Goal: Navigation & Orientation: Understand site structure

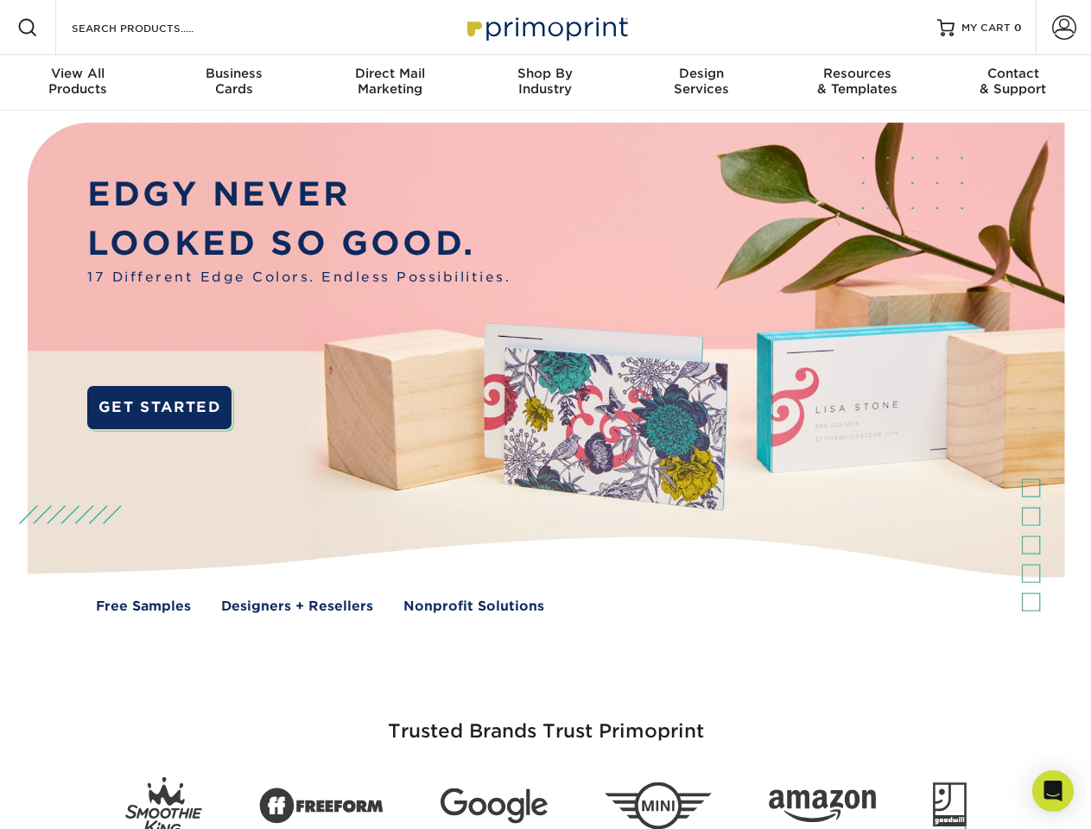
click at [545, 415] on img at bounding box center [545, 381] width 1080 height 540
click at [28, 28] on span at bounding box center [27, 27] width 21 height 21
click at [1064, 28] on span at bounding box center [1064, 28] width 24 height 24
click at [78, 83] on div "View All Products" at bounding box center [78, 81] width 156 height 31
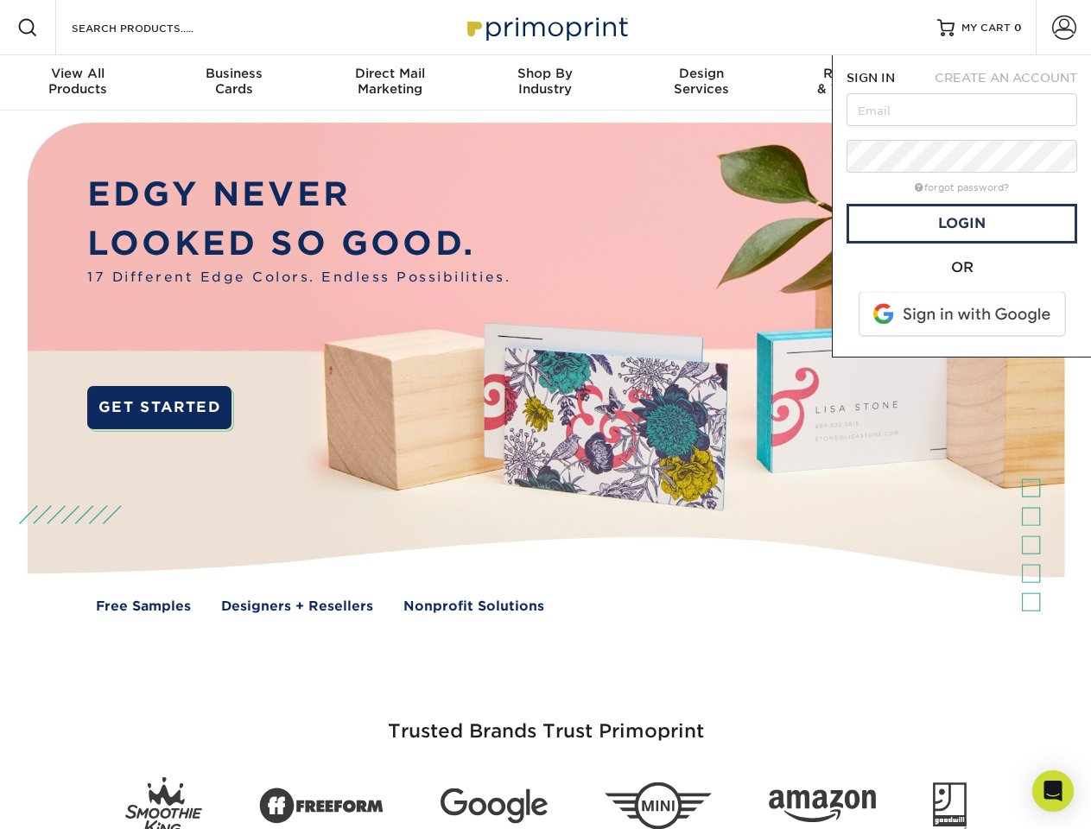
click at [233, 83] on div "Business Cards" at bounding box center [234, 81] width 156 height 31
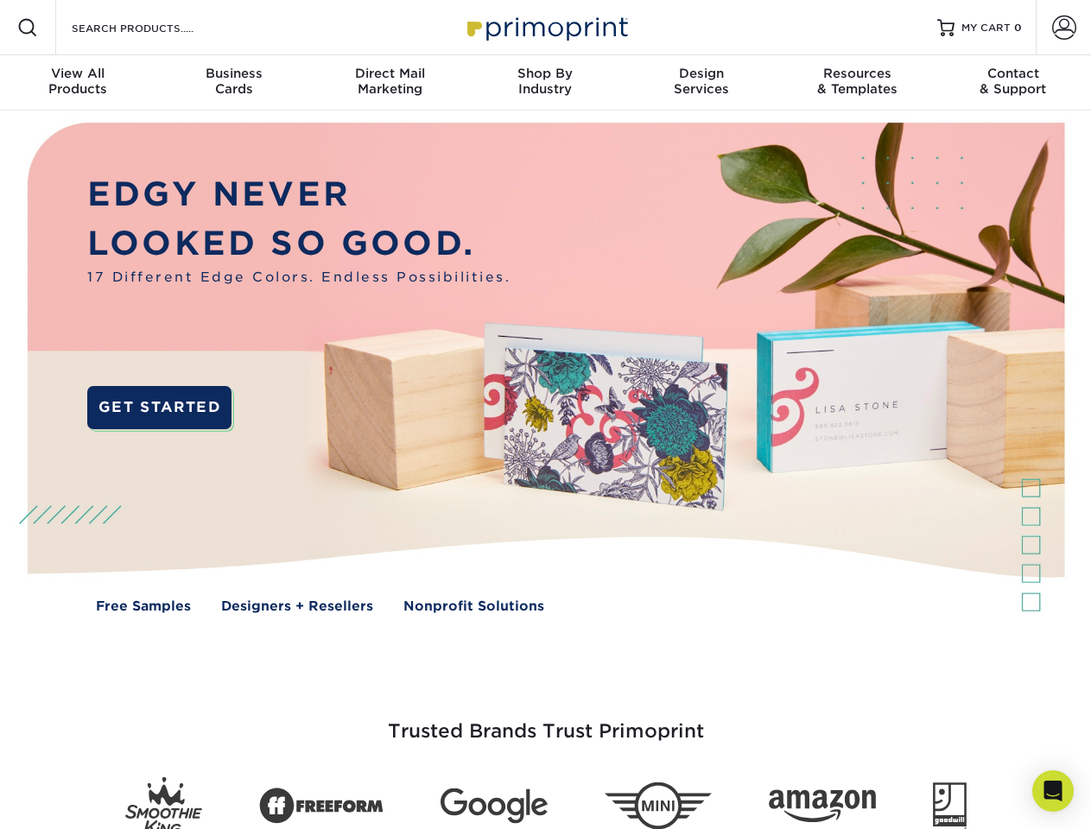
click at [390, 83] on div "Direct Mail Marketing" at bounding box center [390, 81] width 156 height 31
click at [545, 83] on div "Shop By Industry" at bounding box center [545, 81] width 156 height 31
click at [702, 83] on div "Design Services" at bounding box center [702, 81] width 156 height 31
click at [857, 83] on div "Resources & Templates" at bounding box center [857, 81] width 156 height 31
click at [1014, 83] on div "Contact & Support" at bounding box center [1014, 81] width 156 height 31
